Goal: Communication & Community: Answer question/provide support

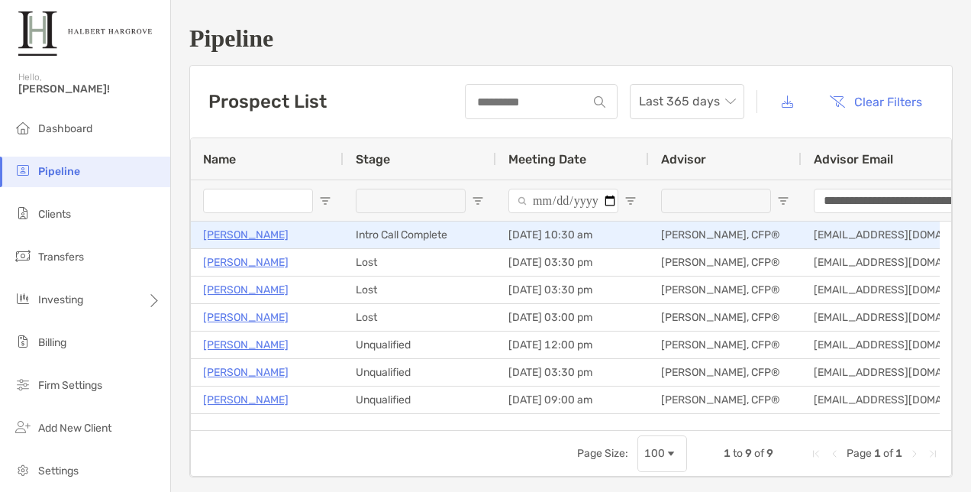
click at [255, 228] on p "[PERSON_NAME]" at bounding box center [246, 234] width 86 height 19
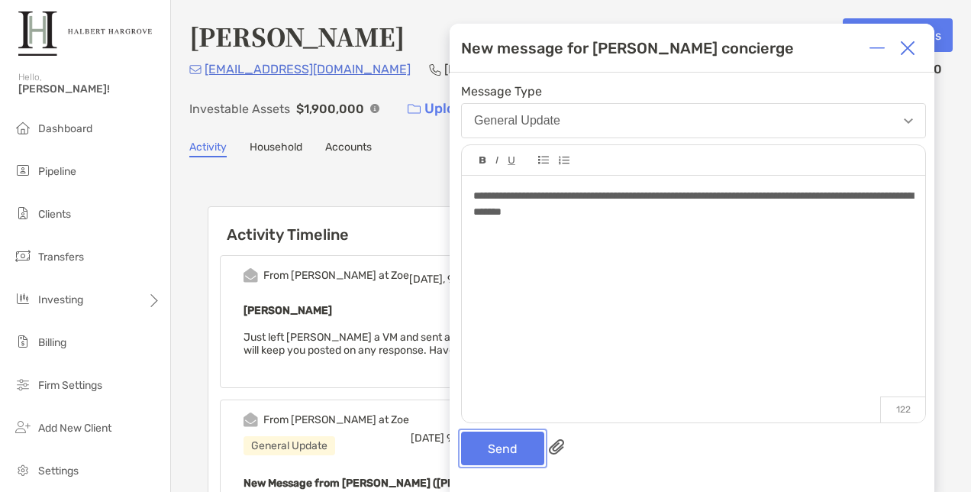
click at [527, 453] on button "Send" at bounding box center [502, 448] width 83 height 34
